Goal: Download file/media

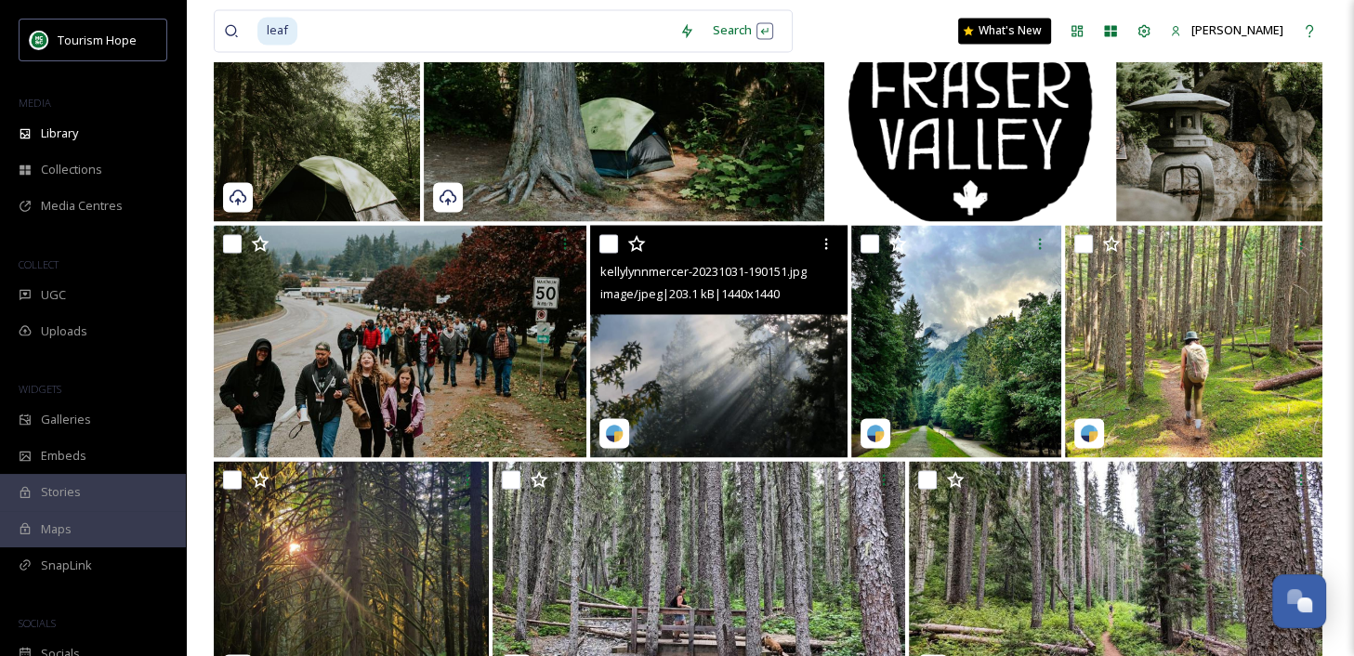
scroll to position [3068, 0]
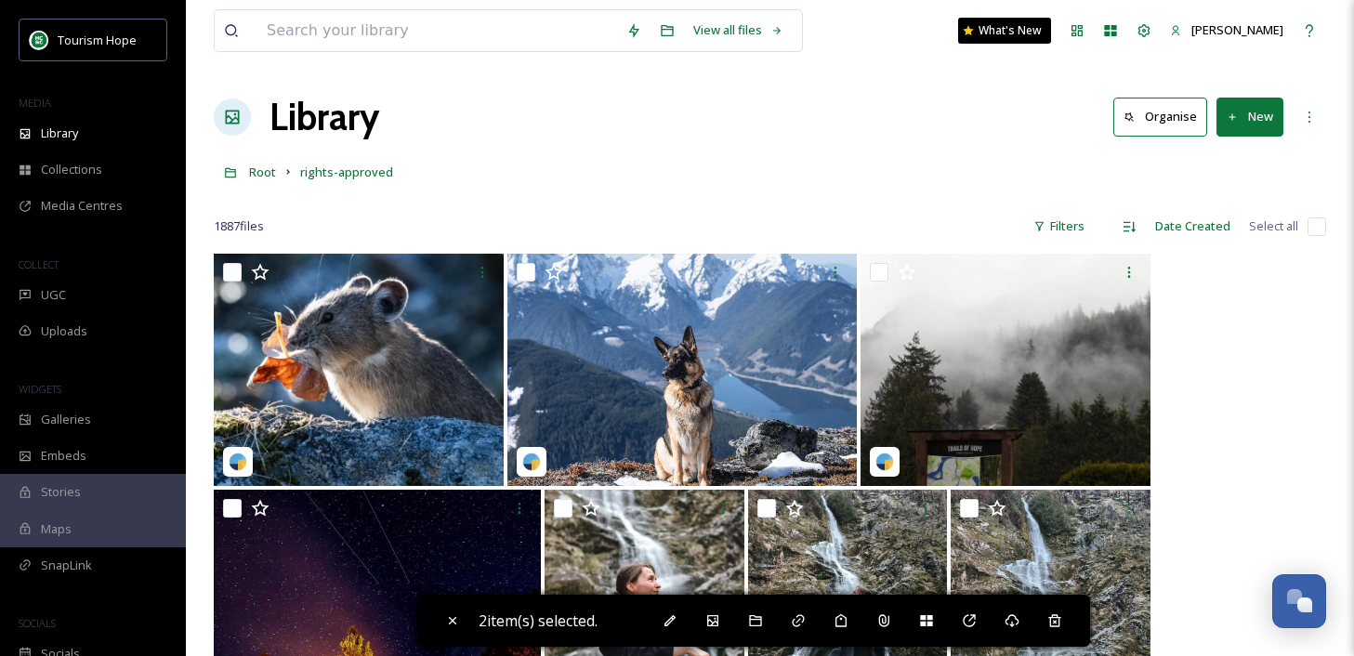
scroll to position [8165, 0]
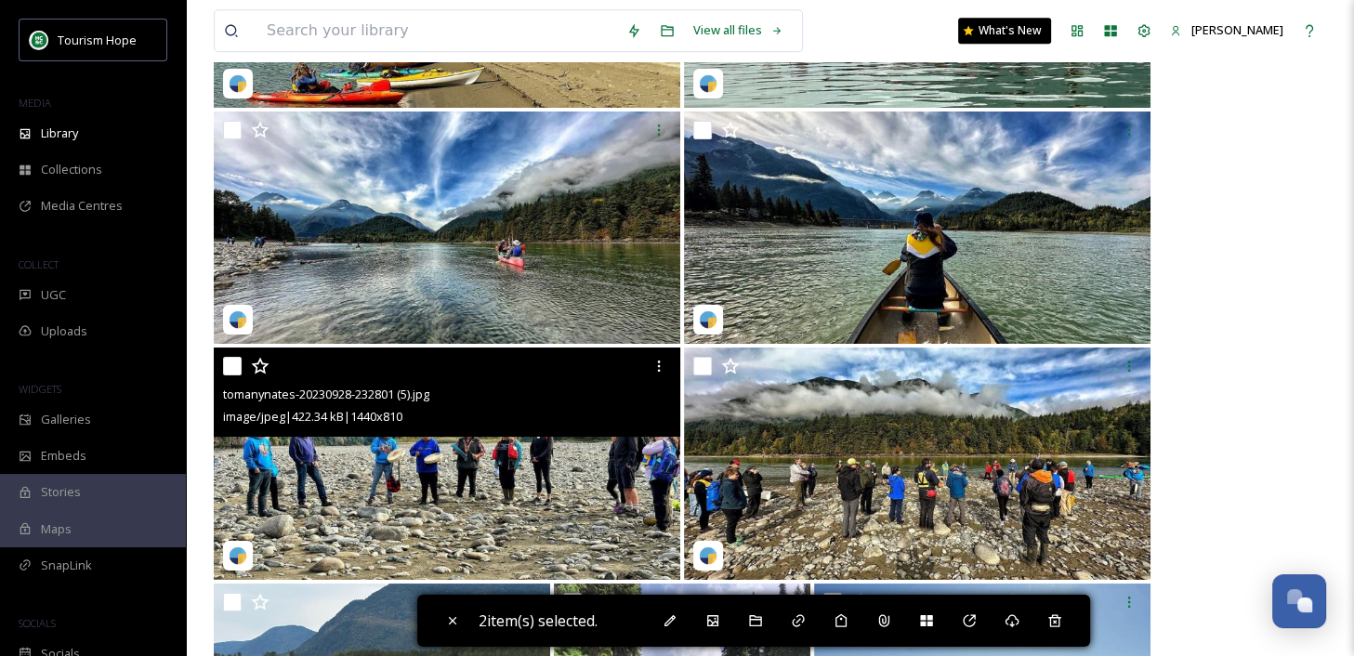
click at [434, 517] on img at bounding box center [447, 463] width 466 height 232
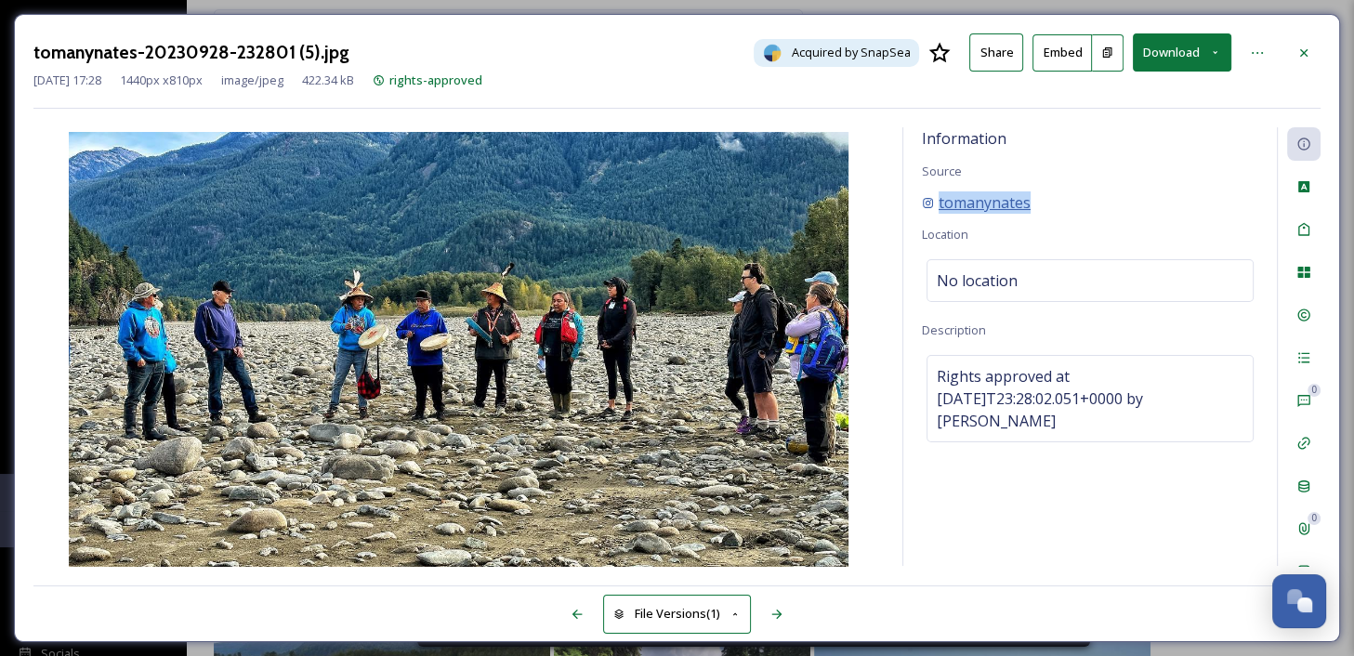
drag, startPoint x: 1039, startPoint y: 204, endPoint x: 926, endPoint y: 204, distance: 112.4
click at [926, 204] on div "tomanynates" at bounding box center [1090, 202] width 336 height 22
copy span "tomanynates"
